Goal: Task Accomplishment & Management: Use online tool/utility

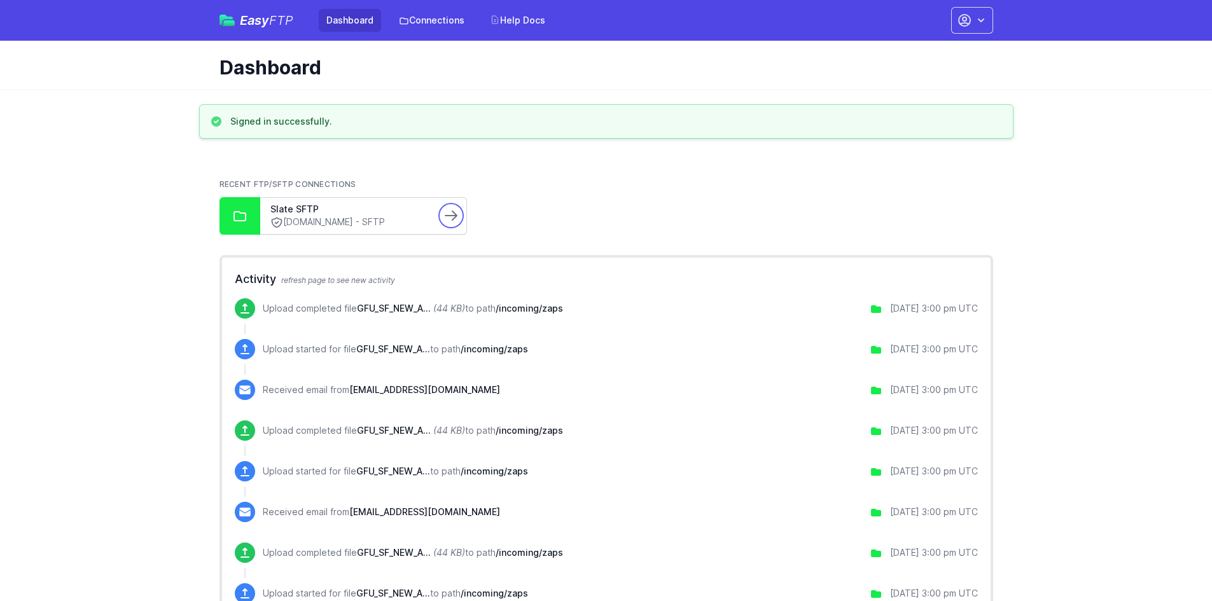
click at [458, 216] on icon at bounding box center [451, 215] width 15 height 15
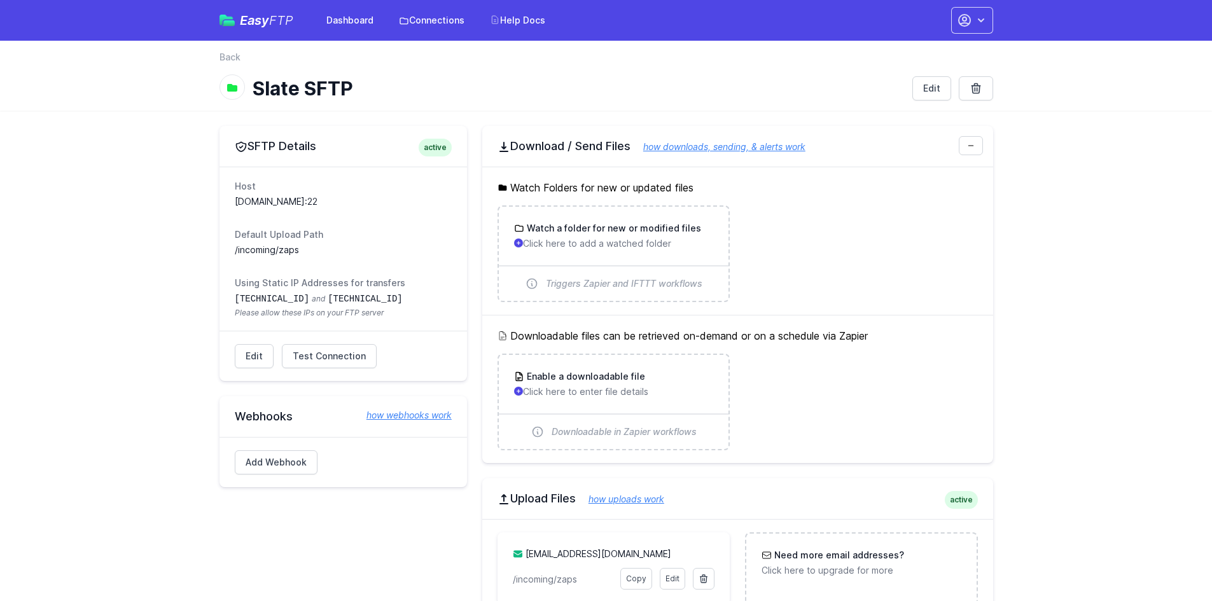
scroll to position [64, 0]
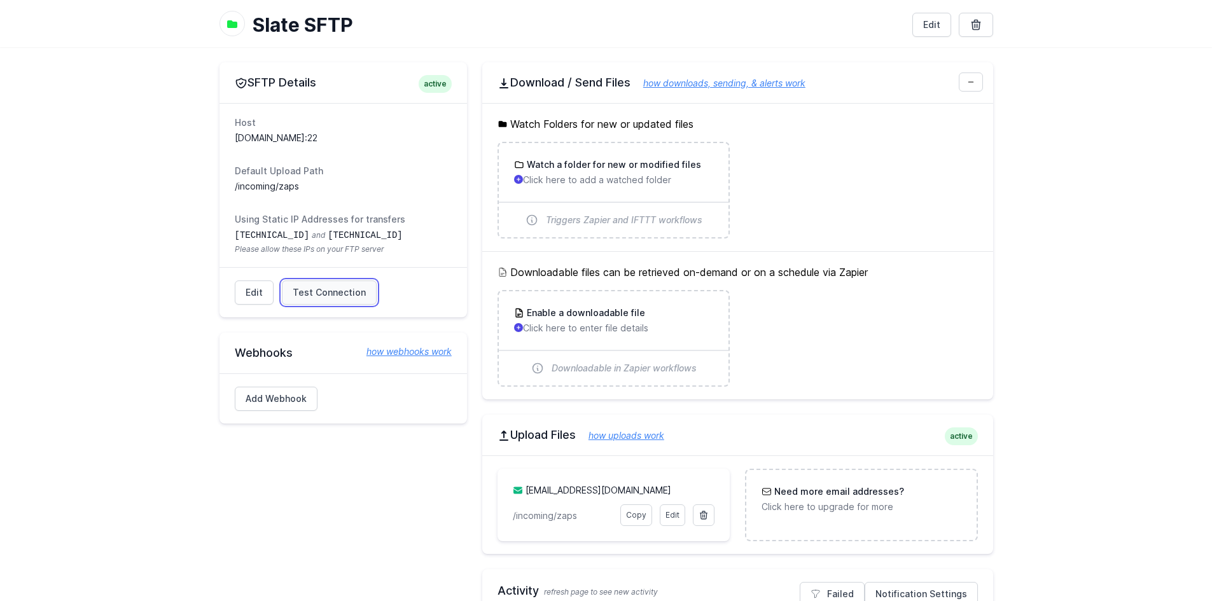
click at [315, 290] on span "Test Connection" at bounding box center [329, 292] width 73 height 13
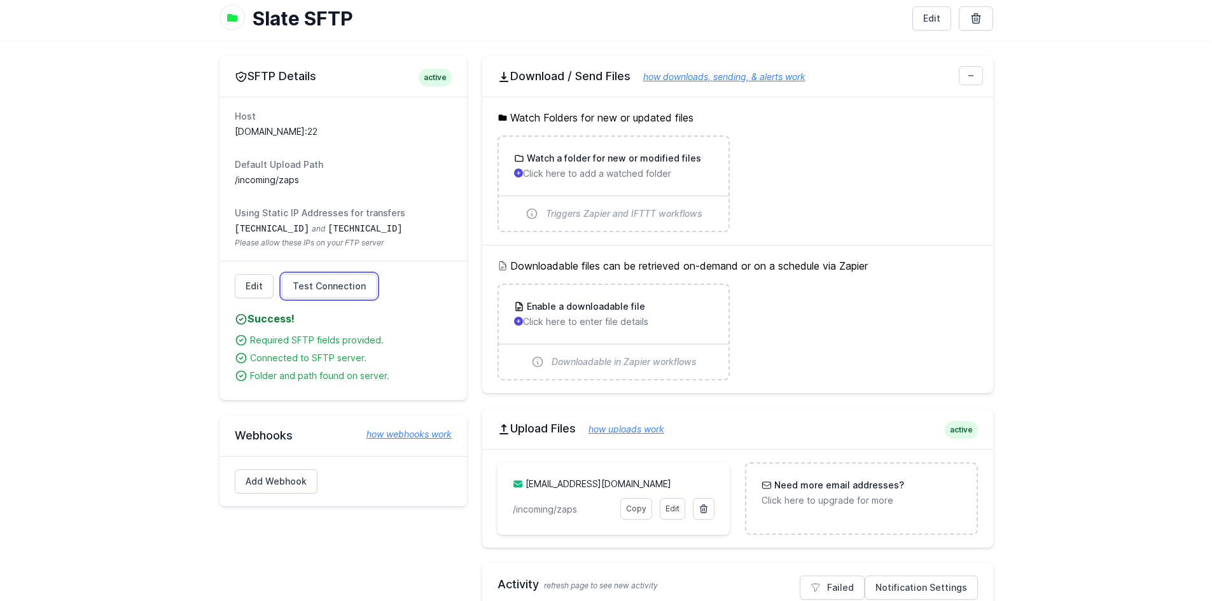
scroll to position [0, 0]
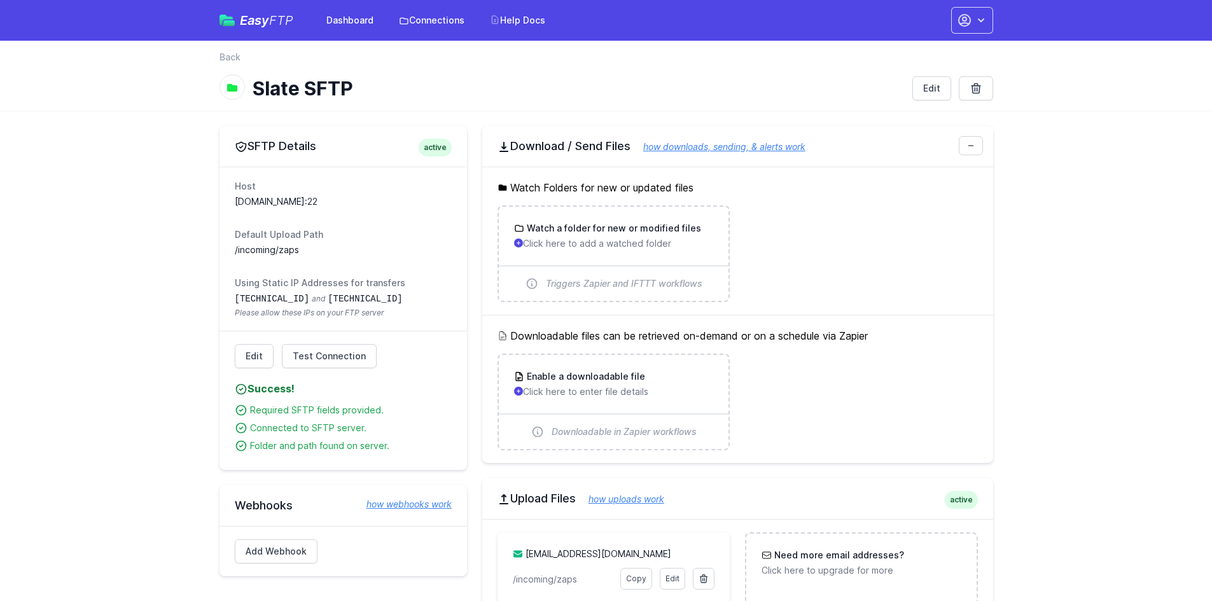
click at [231, 59] on link "Back" at bounding box center [230, 57] width 21 height 13
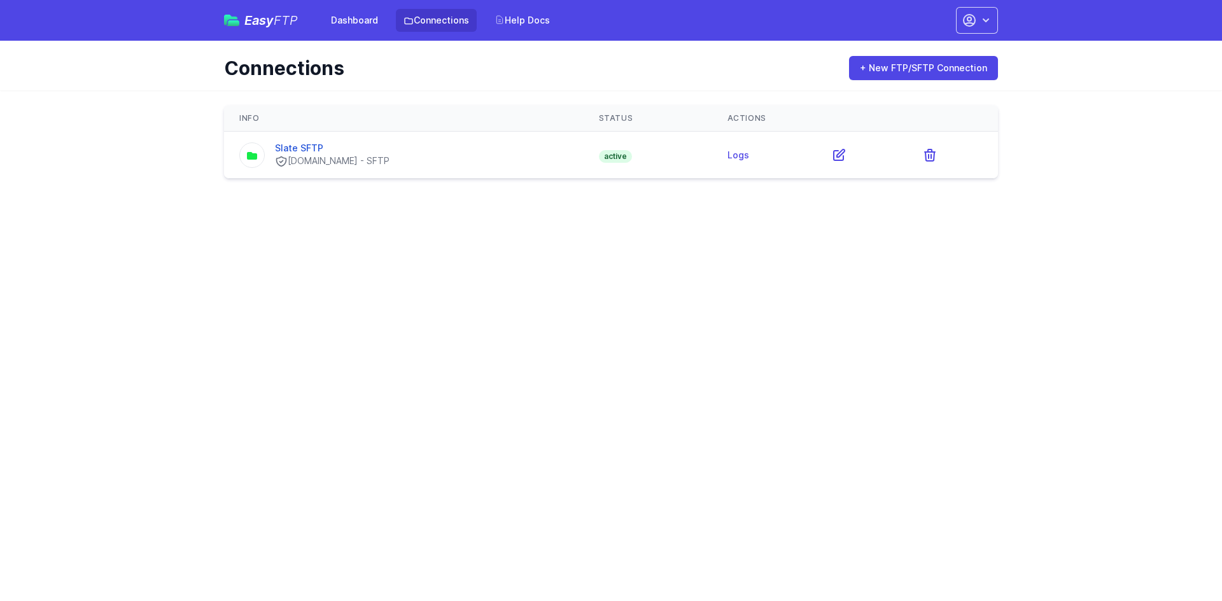
click at [253, 14] on span "Easy FTP" at bounding box center [270, 20] width 53 height 13
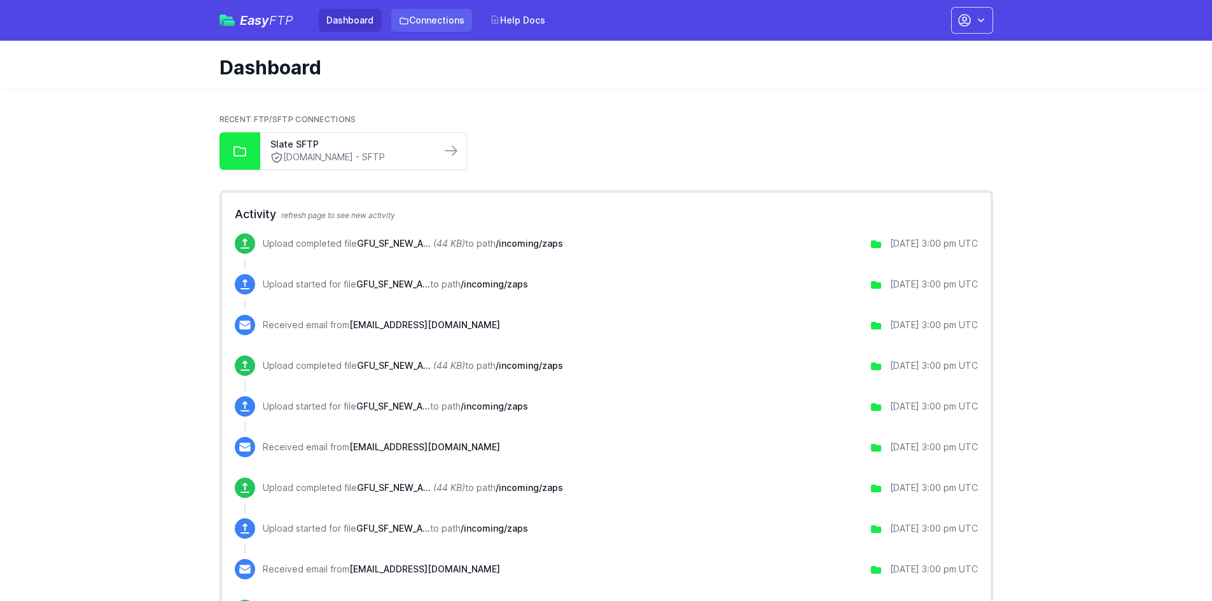
click at [435, 20] on link "Connections" at bounding box center [431, 20] width 81 height 23
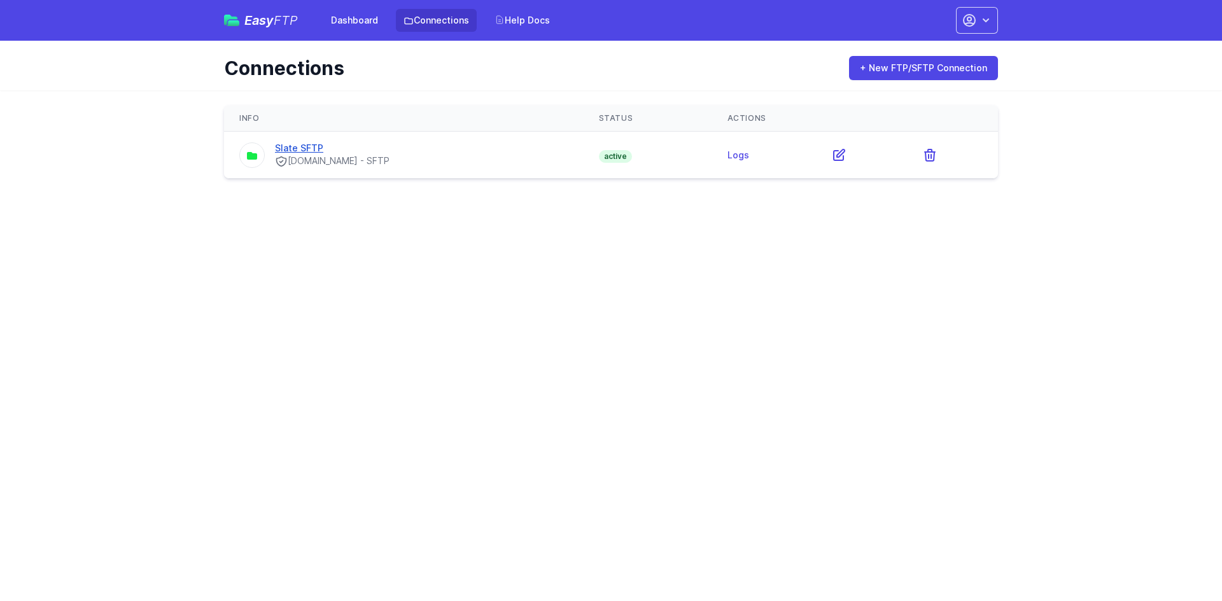
click at [307, 150] on link "Slate SFTP" at bounding box center [299, 148] width 48 height 11
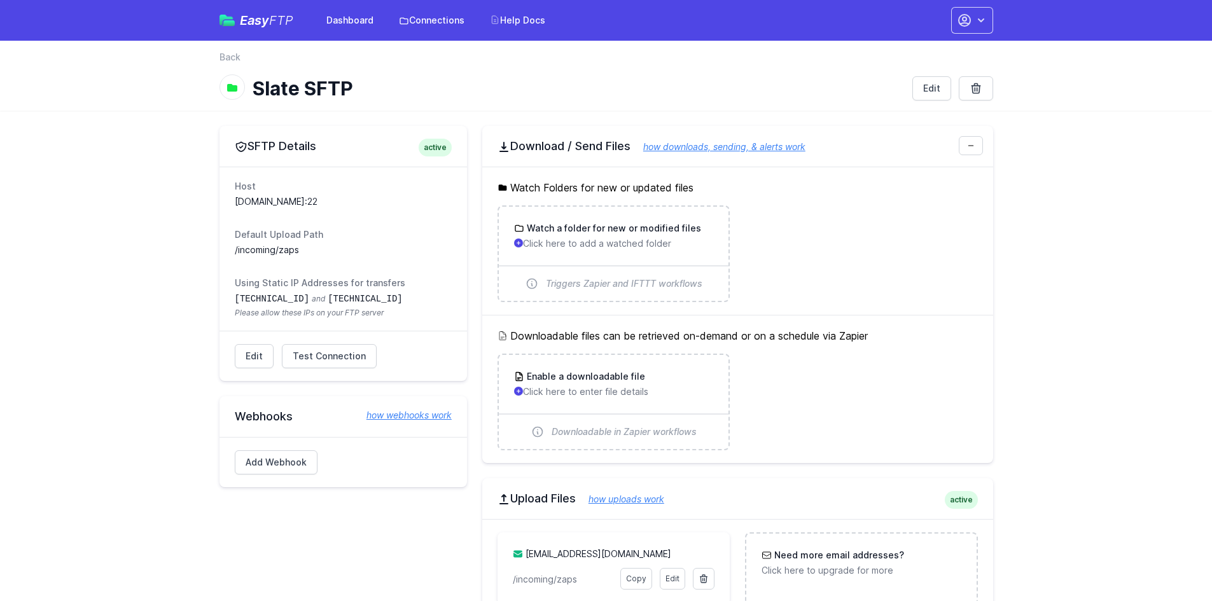
drag, startPoint x: 341, startPoint y: 200, endPoint x: 213, endPoint y: 202, distance: 127.9
copy dd "ft.technolutions.net:22"
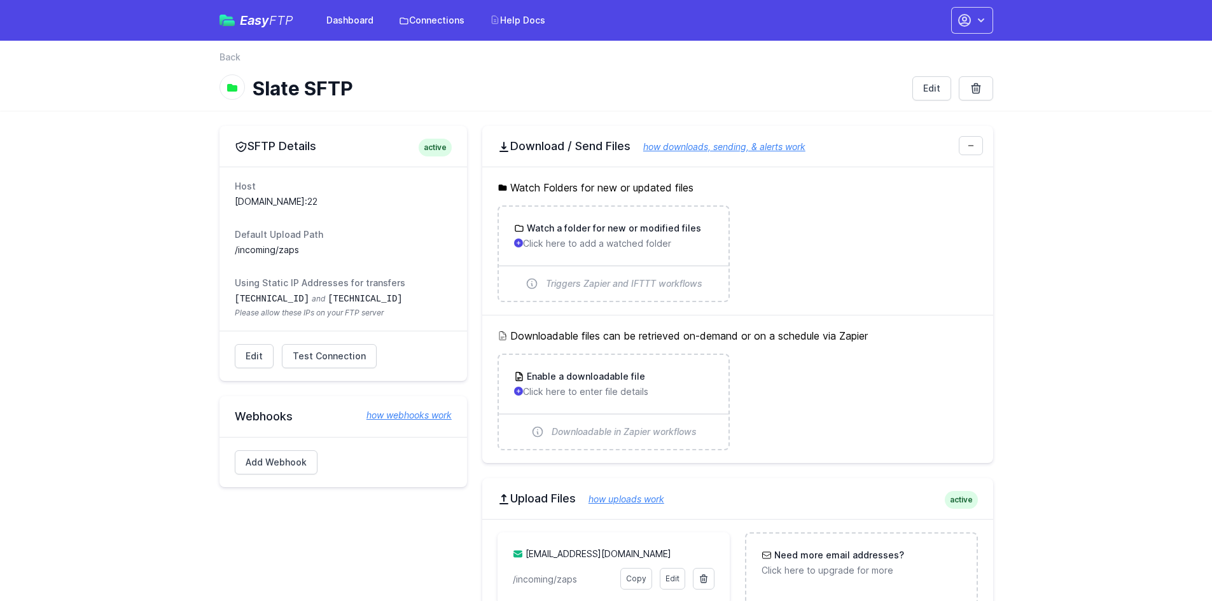
drag, startPoint x: 126, startPoint y: 225, endPoint x: 173, endPoint y: 218, distance: 47.5
click at [976, 13] on button "button" at bounding box center [972, 20] width 42 height 27
click at [903, 57] on link "Account Settings" at bounding box center [932, 52] width 122 height 23
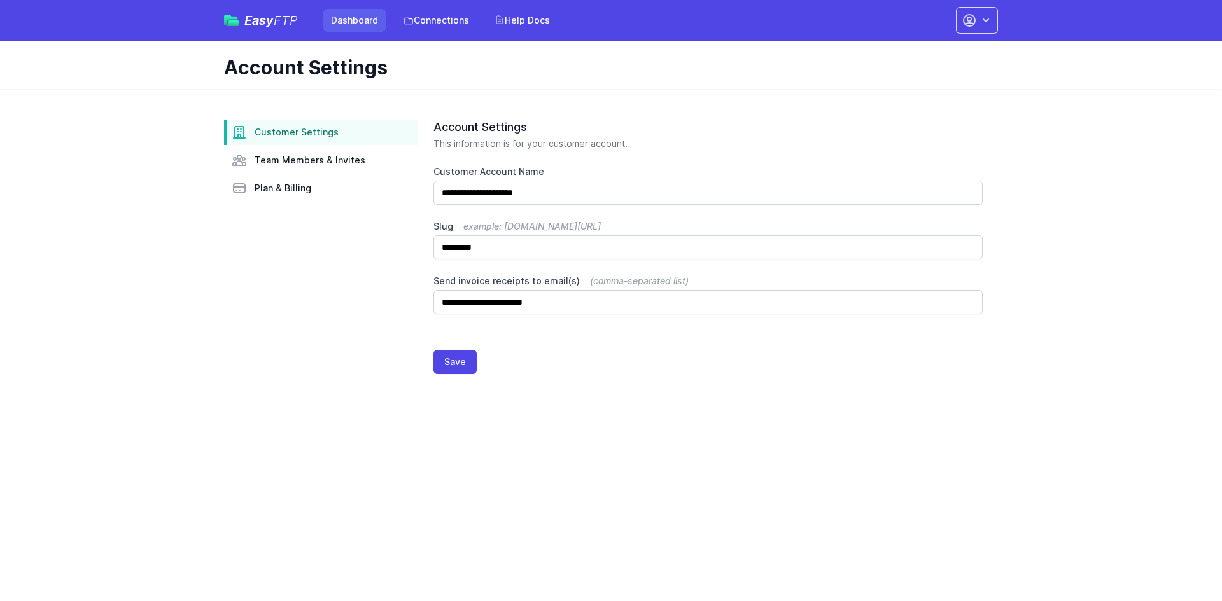
click at [366, 24] on link "Dashboard" at bounding box center [354, 20] width 62 height 23
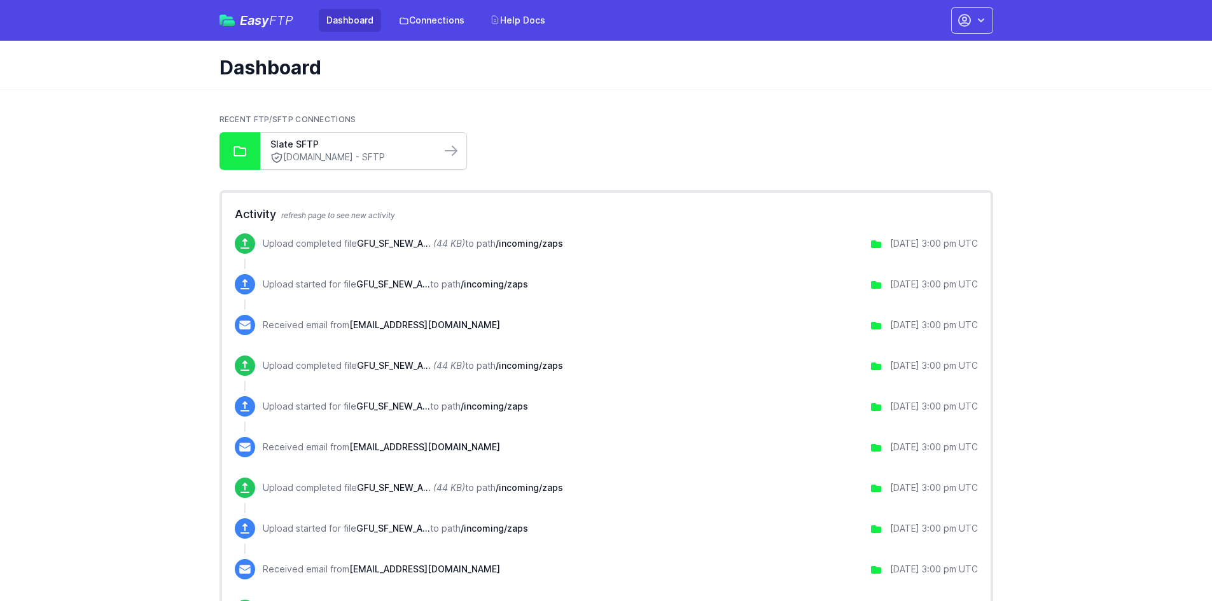
click at [343, 169] on div "Slate SFTP ft.technolutions.net - SFTP" at bounding box center [363, 151] width 207 height 38
click at [458, 151] on icon at bounding box center [451, 150] width 15 height 15
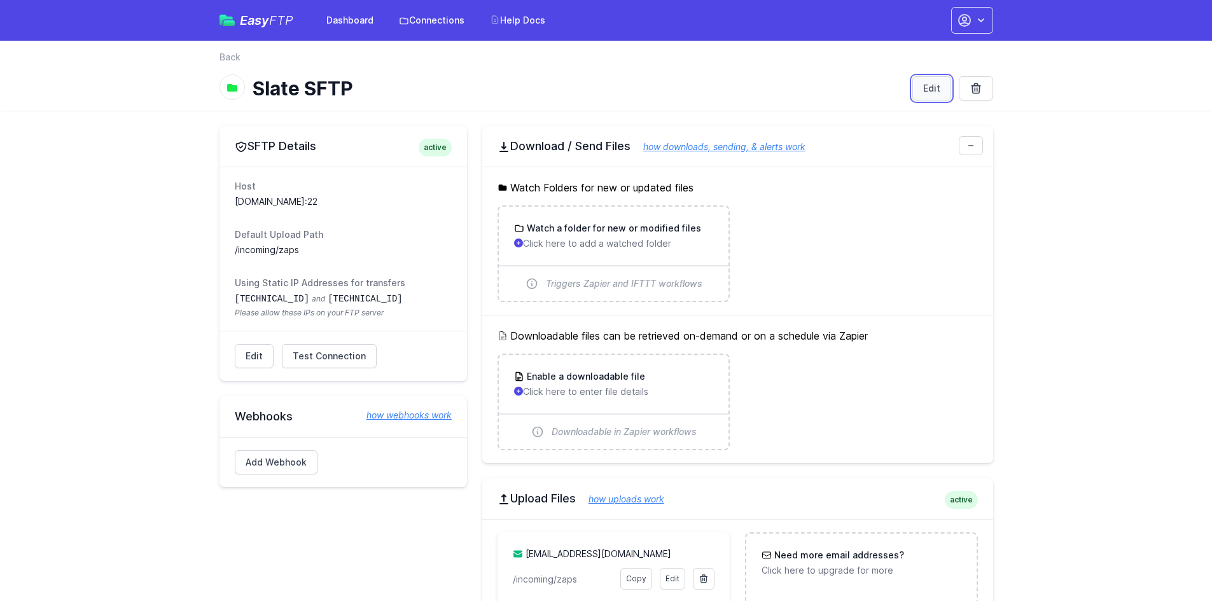
click at [929, 83] on link "Edit" at bounding box center [932, 88] width 39 height 24
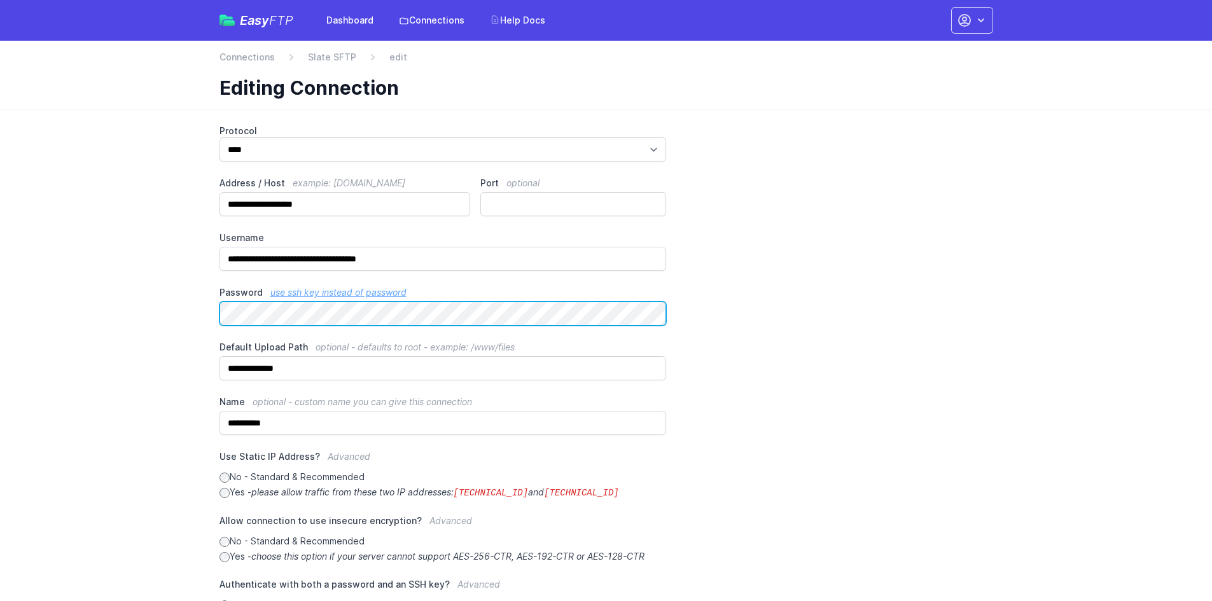
click at [216, 313] on div "**********" at bounding box center [606, 442] width 815 height 666
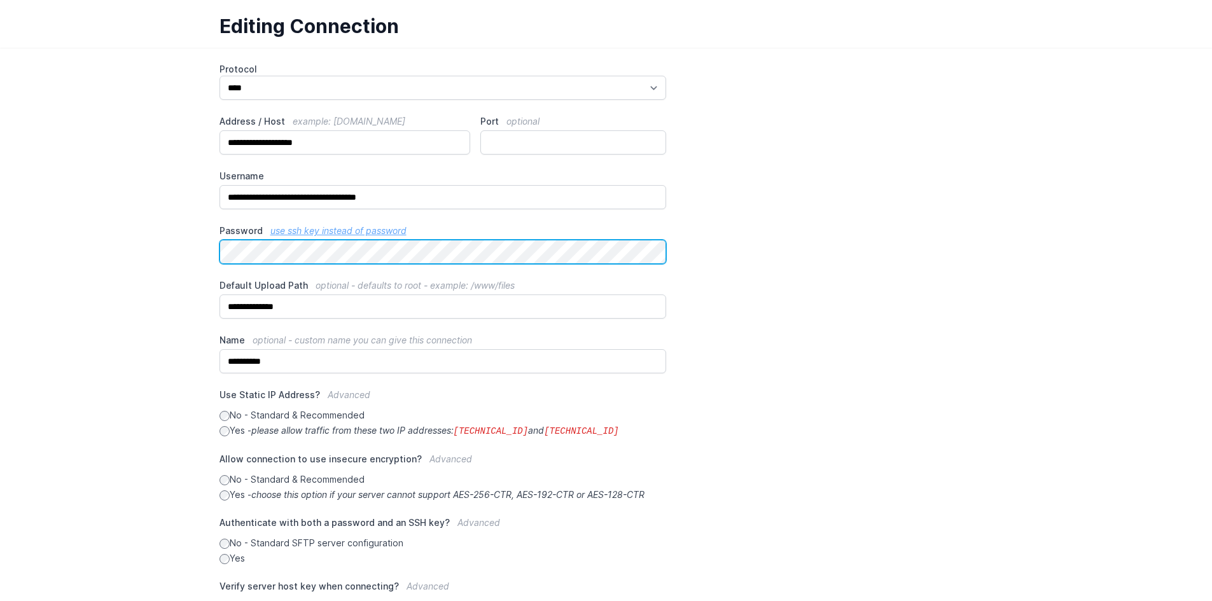
scroll to position [127, 0]
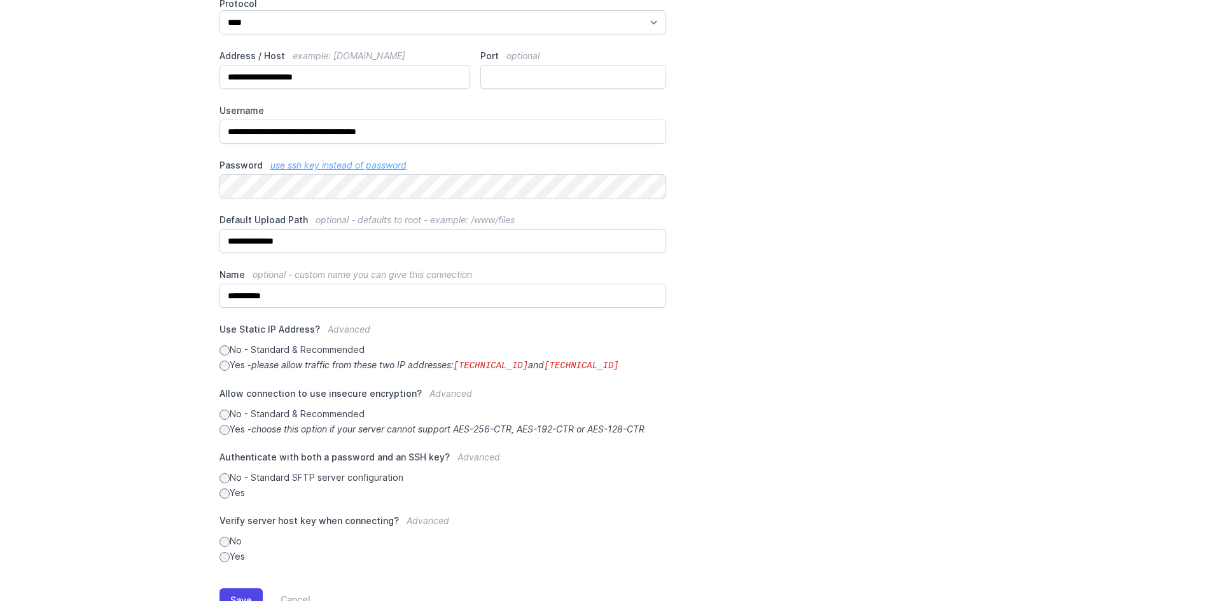
click at [123, 303] on main "**********" at bounding box center [606, 315] width 1212 height 666
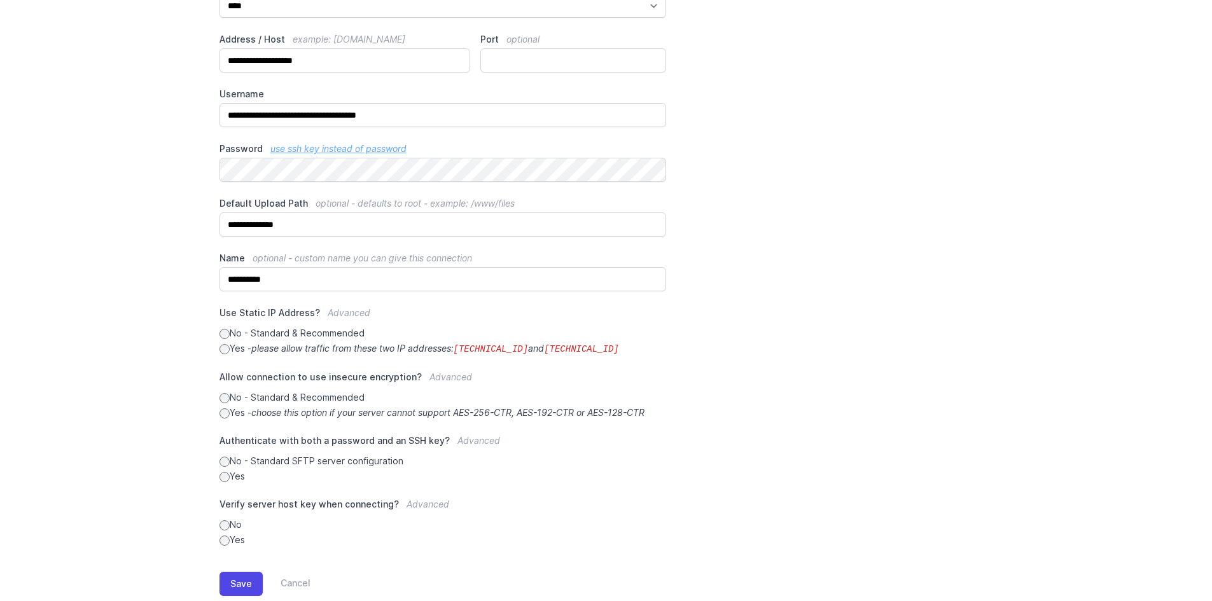
scroll to position [174, 0]
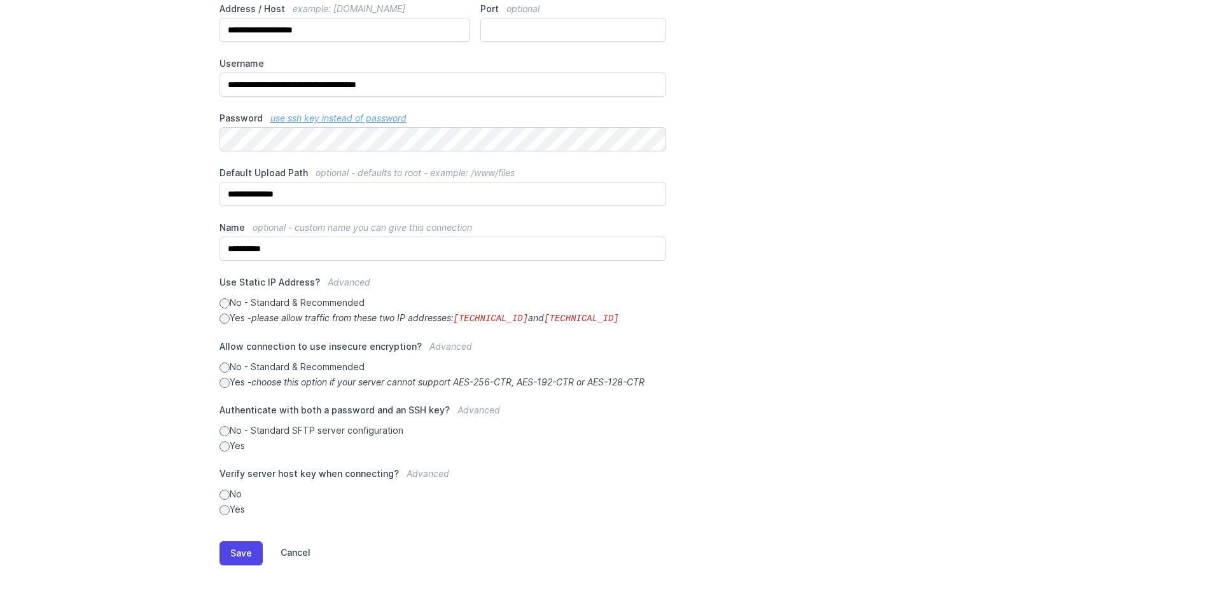
click at [292, 557] on link "Cancel" at bounding box center [287, 554] width 48 height 24
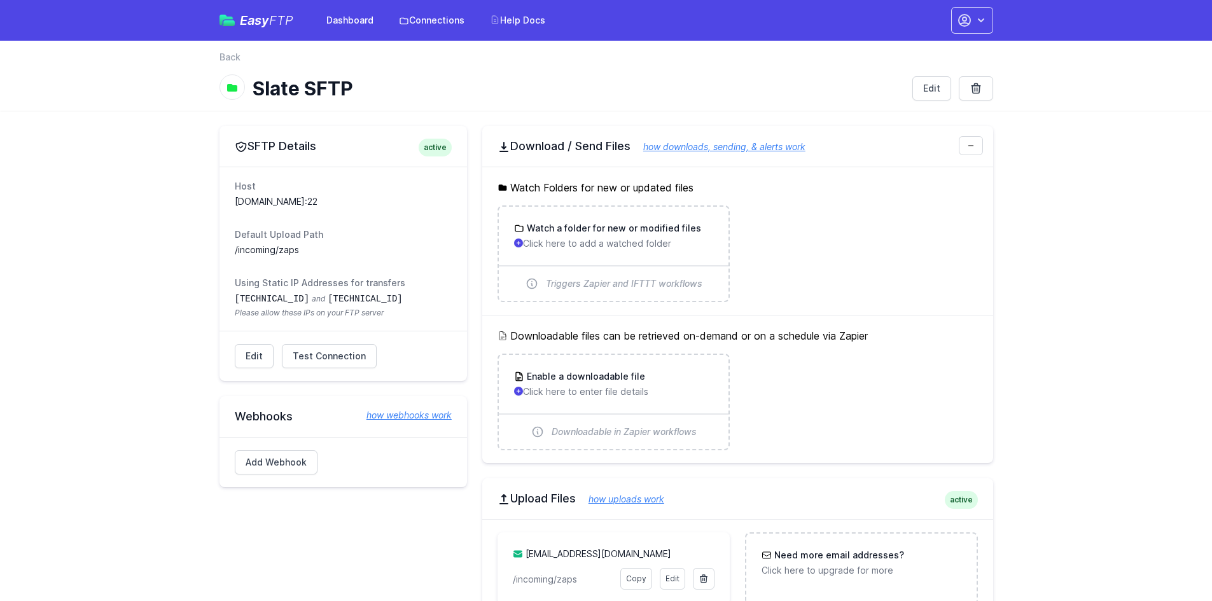
click at [430, 24] on link "Connections" at bounding box center [431, 20] width 81 height 23
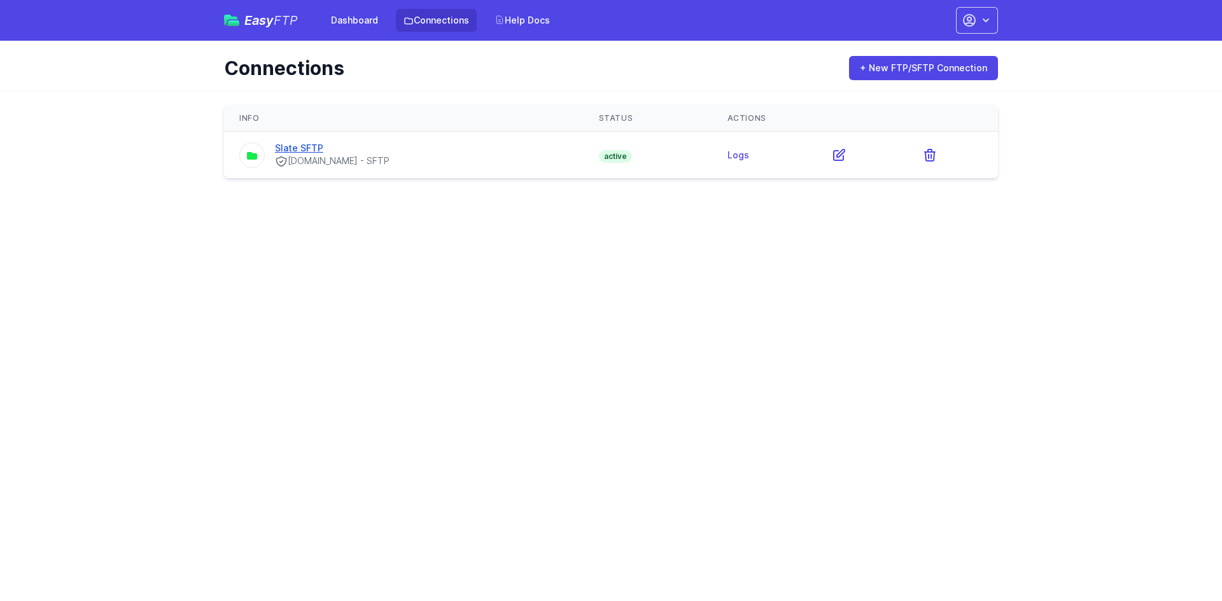
click at [289, 152] on link "Slate SFTP" at bounding box center [299, 148] width 48 height 11
click at [747, 154] on link "Logs" at bounding box center [738, 155] width 22 height 11
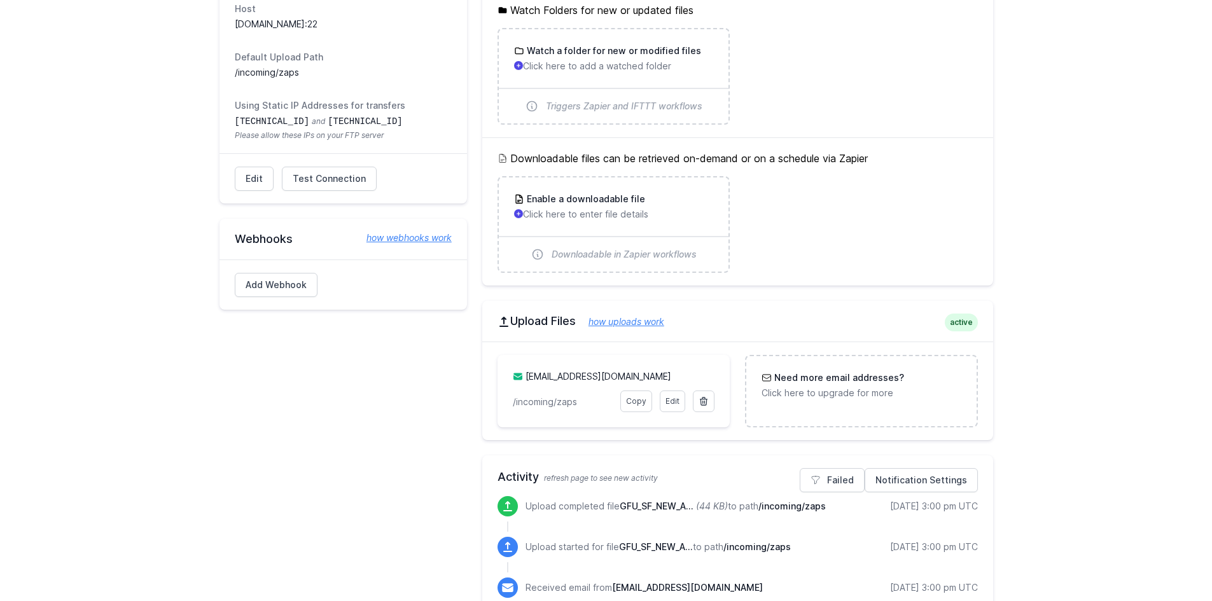
scroll to position [191, 0]
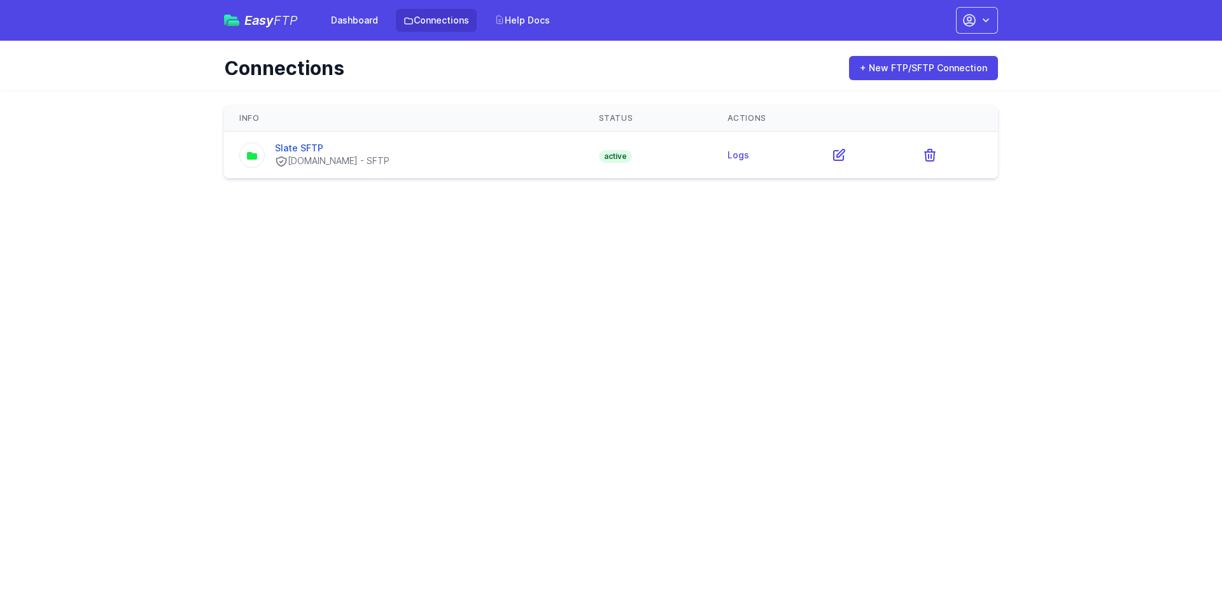
click at [146, 194] on html "Easy FTP Dashboard Connections Help Docs Account Settings Your Profile Contact …" at bounding box center [611, 97] width 1222 height 194
click at [298, 194] on html "Easy FTP Dashboard Connections Help Docs Account Settings Your Profile Contact …" at bounding box center [611, 97] width 1222 height 194
click at [242, 194] on html "Easy FTP Dashboard Connections Help Docs Account Settings Your Profile Contact …" at bounding box center [611, 97] width 1222 height 194
click at [834, 194] on html "Easy FTP Dashboard Connections Help Docs Account Settings Your Profile Contact …" at bounding box center [611, 97] width 1222 height 194
click at [659, 194] on html "Easy FTP Dashboard Connections Help Docs Account Settings Your Profile Contact …" at bounding box center [611, 97] width 1222 height 194
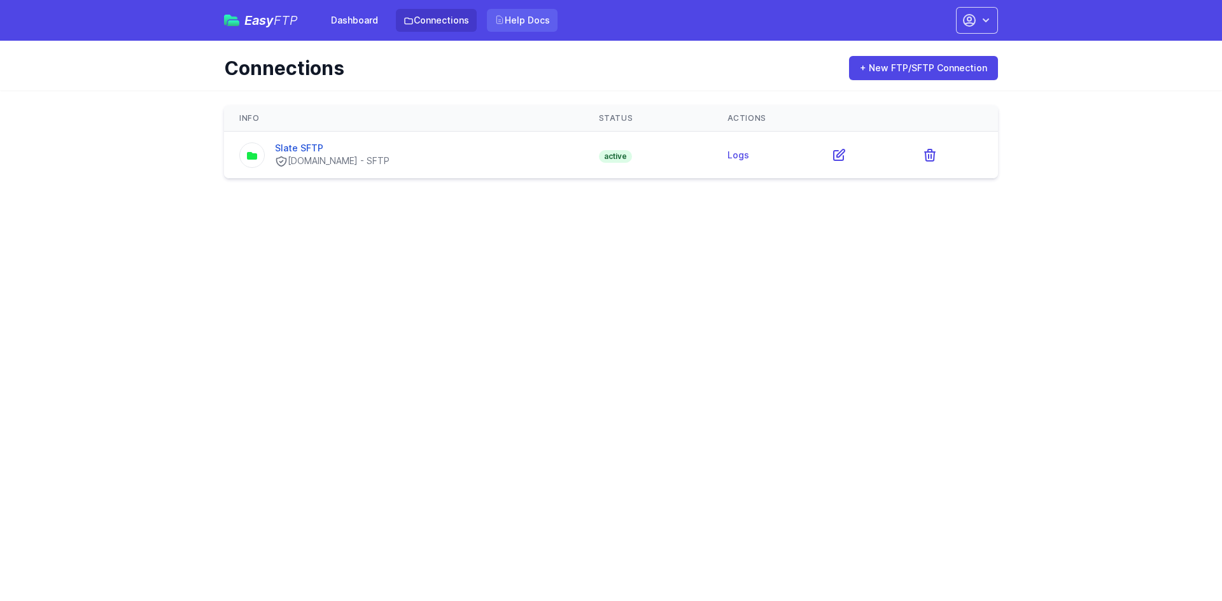
click at [506, 18] on link "Help Docs" at bounding box center [522, 20] width 71 height 23
